Goal: Task Accomplishment & Management: Manage account settings

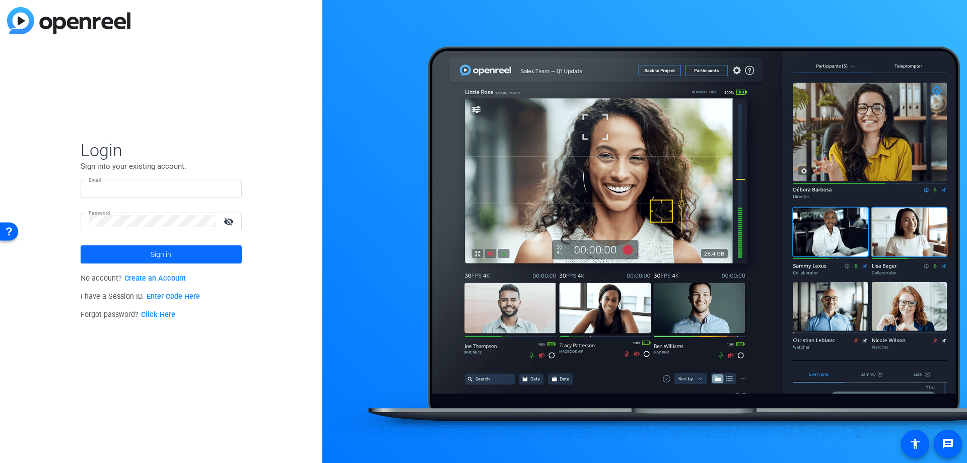
type input "[PERSON_NAME][EMAIL_ADDRESS][DOMAIN_NAME]"
click at [174, 252] on span at bounding box center [161, 254] width 161 height 24
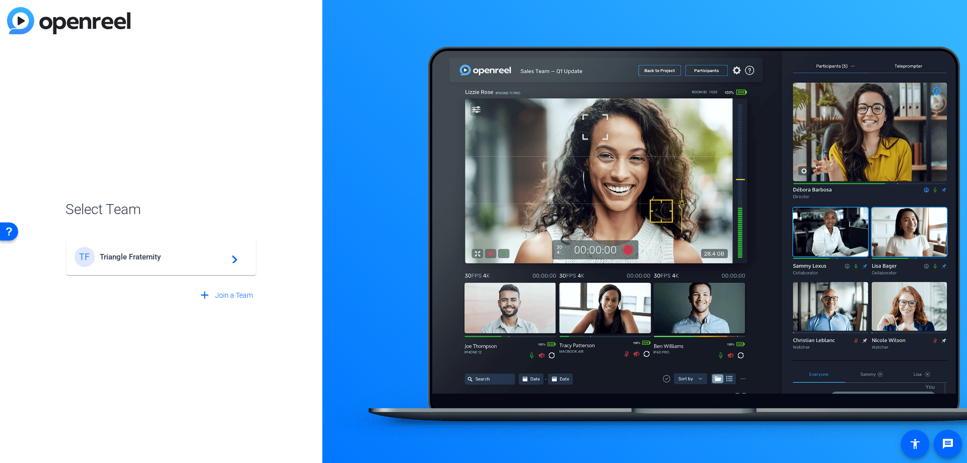
click at [174, 253] on span "Triangle Fraternity" at bounding box center [163, 256] width 126 height 9
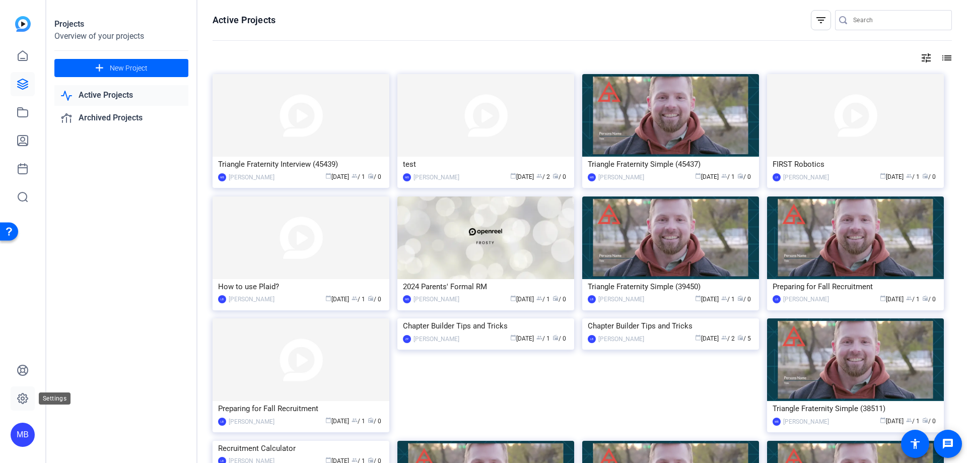
click at [23, 394] on icon at bounding box center [23, 398] width 12 height 12
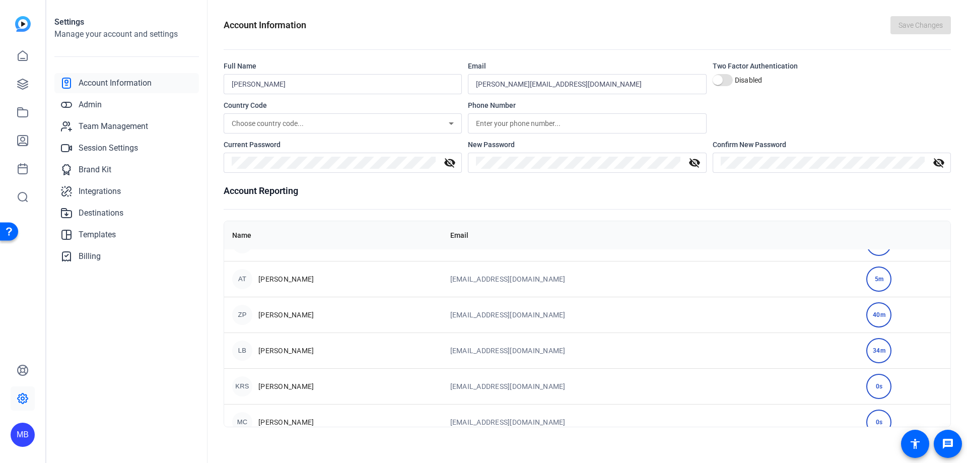
scroll to position [37, 0]
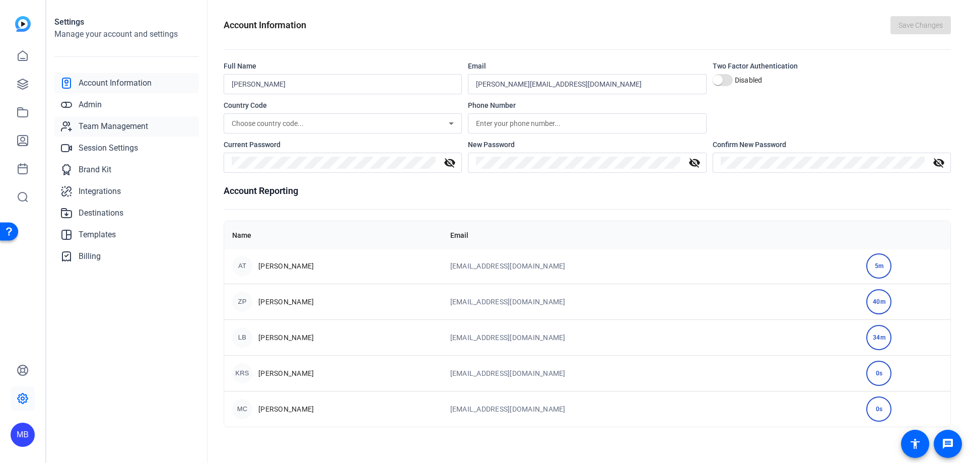
click at [89, 130] on span "Team Management" at bounding box center [113, 126] width 69 height 12
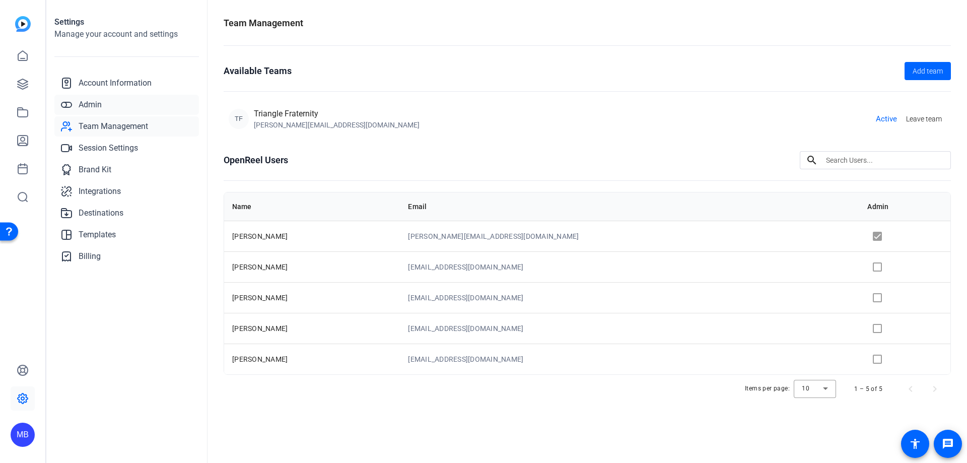
click at [94, 103] on span "Admin" at bounding box center [90, 105] width 23 height 12
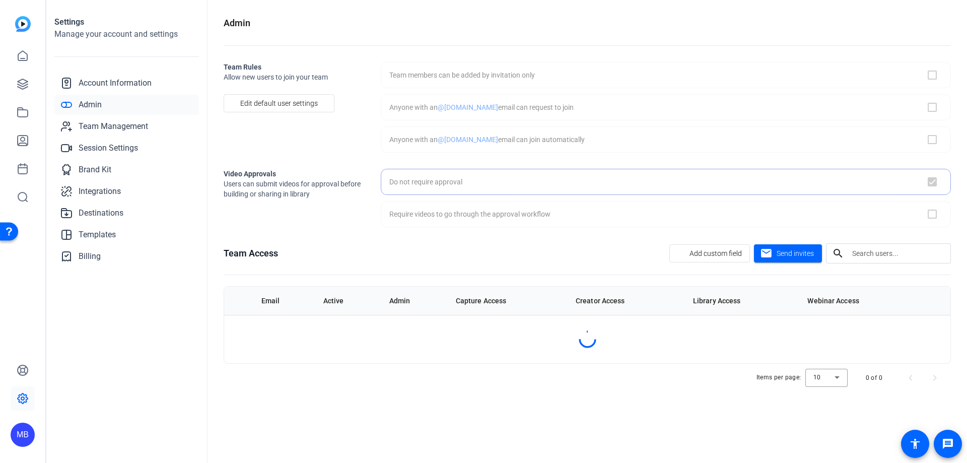
checkbox input "true"
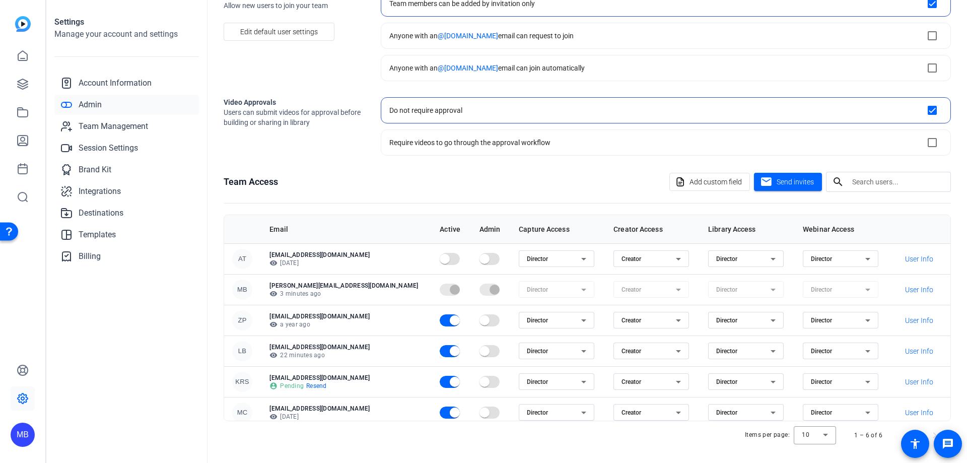
scroll to position [74, 0]
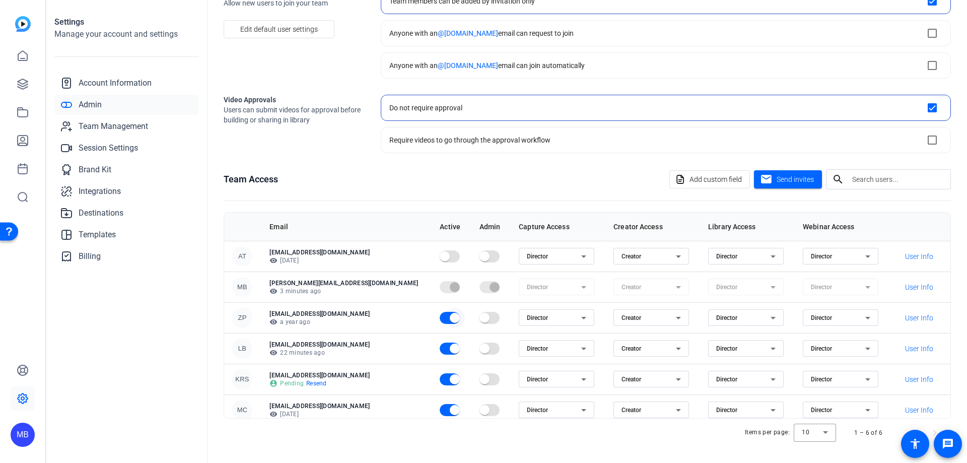
click at [450, 320] on span "button" at bounding box center [455, 318] width 10 height 10
click at [787, 180] on span "Send invites" at bounding box center [795, 179] width 37 height 11
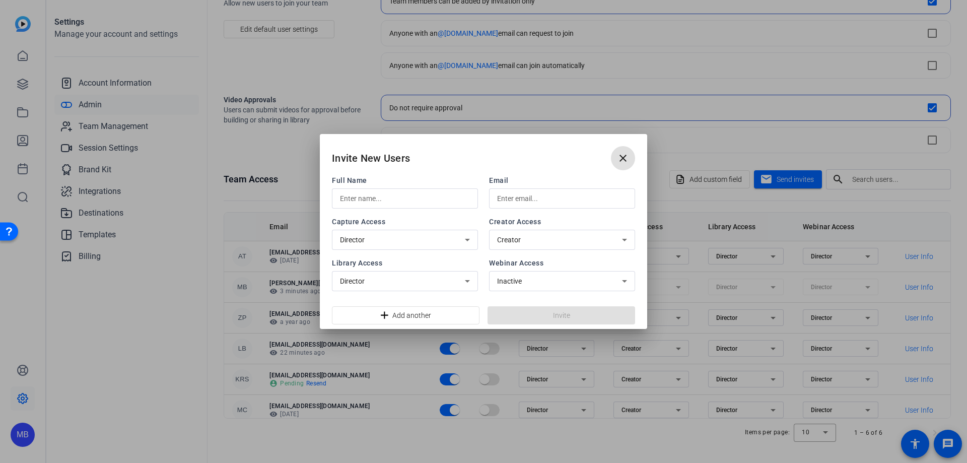
click at [413, 199] on input "text" at bounding box center [405, 198] width 130 height 12
click at [527, 202] on input "text" at bounding box center [562, 198] width 130 height 12
click at [379, 181] on span "Full Name" at bounding box center [405, 180] width 146 height 10
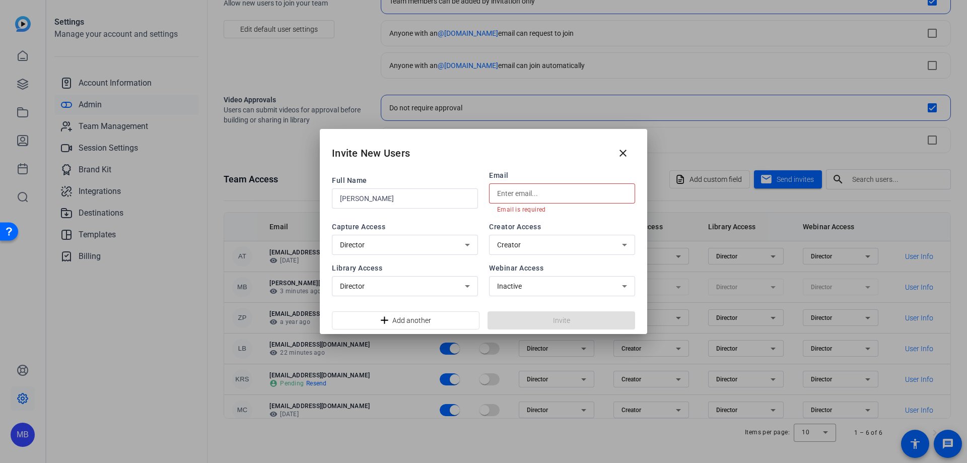
click at [383, 192] on input "[PERSON_NAME]" at bounding box center [405, 198] width 130 height 12
type input "[PERSON_NAME]"
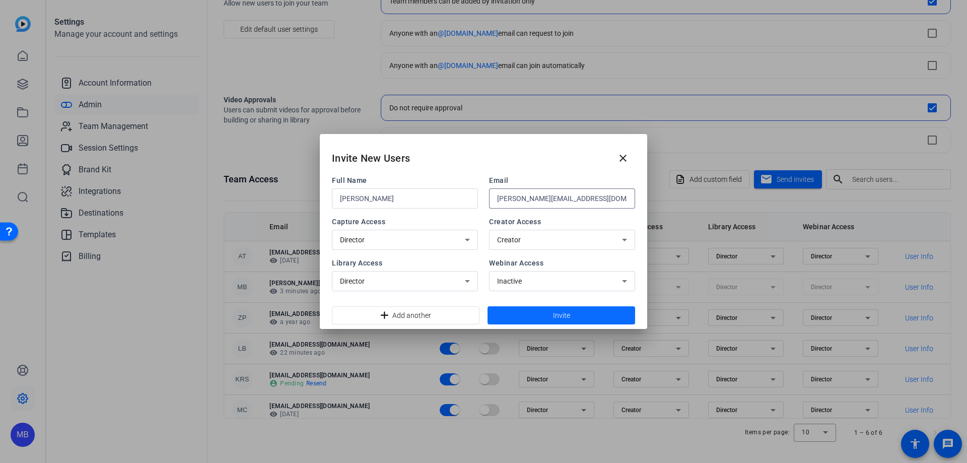
type input "[PERSON_NAME][EMAIL_ADDRESS][DOMAIN_NAME]"
click at [571, 315] on span at bounding box center [561, 315] width 148 height 24
